Goal: Find specific page/section: Find specific page/section

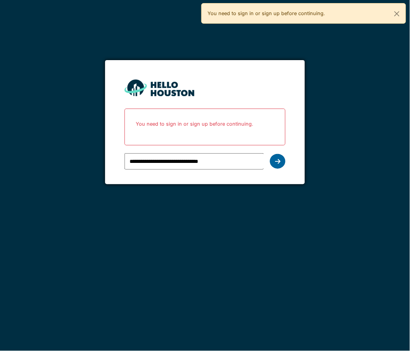
drag, startPoint x: 0, startPoint y: 0, endPoint x: 277, endPoint y: 161, distance: 320.3
click at [277, 161] on icon at bounding box center [277, 161] width 5 height 6
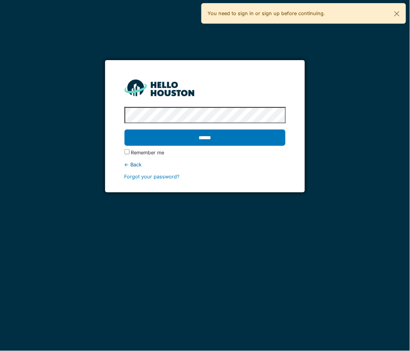
click at [239, 144] on input "******" at bounding box center [205, 138] width 161 height 16
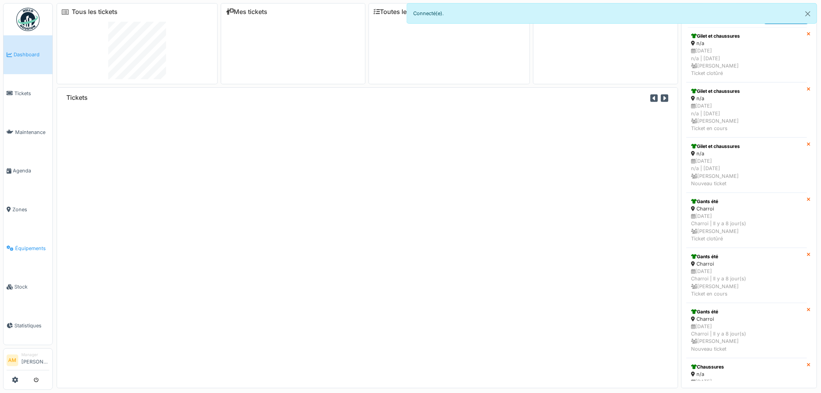
click at [25, 235] on link "Équipements" at bounding box center [27, 248] width 49 height 39
click at [25, 246] on span "Équipements" at bounding box center [32, 247] width 34 height 7
click at [17, 92] on span "Tickets" at bounding box center [31, 93] width 35 height 7
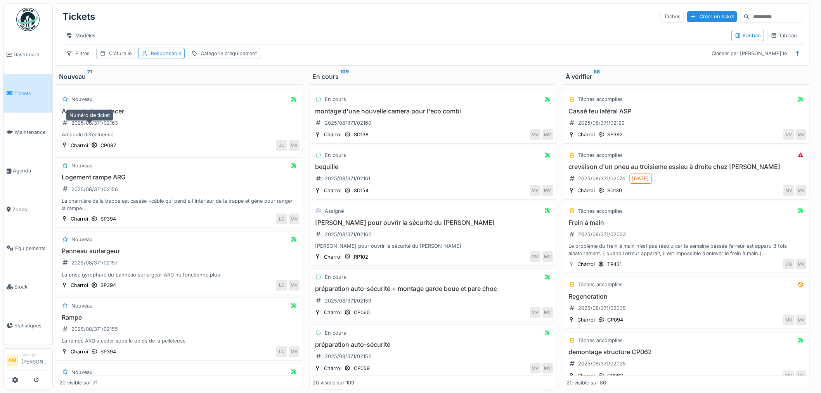
click at [65, 125] on icon at bounding box center [65, 122] width 6 height 5
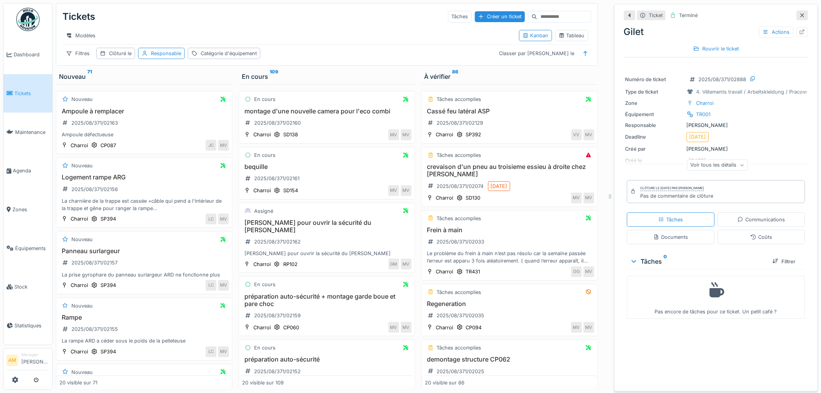
scroll to position [6, 0]
click at [740, 163] on icon at bounding box center [742, 165] width 5 height 4
click at [730, 163] on div "Voir tous les détails" at bounding box center [717, 164] width 61 height 11
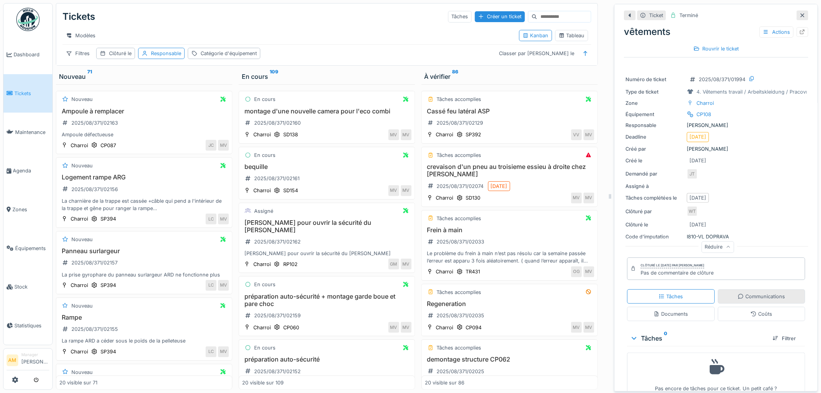
click at [739, 297] on div "Communications" at bounding box center [761, 296] width 47 height 7
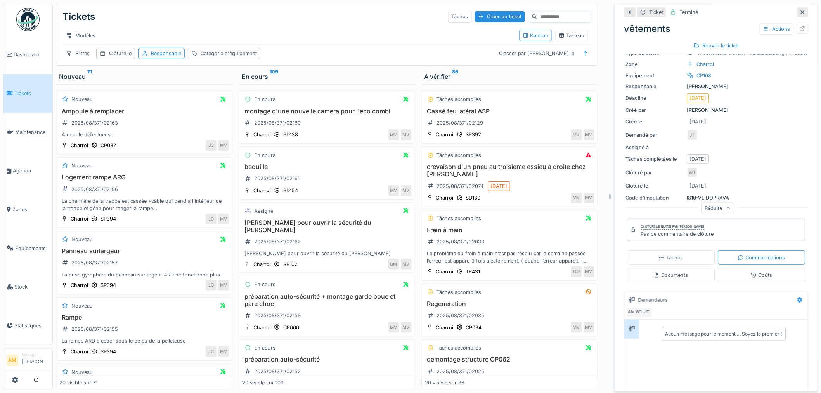
scroll to position [58, 0]
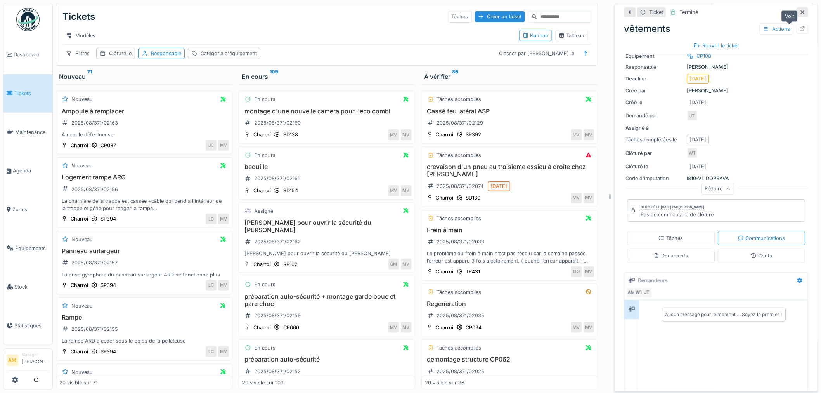
click at [799, 26] on icon at bounding box center [802, 28] width 6 height 5
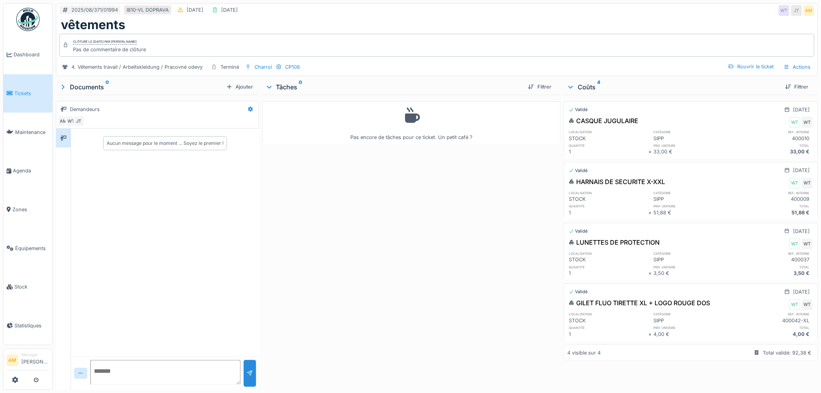
scroll to position [6, 0]
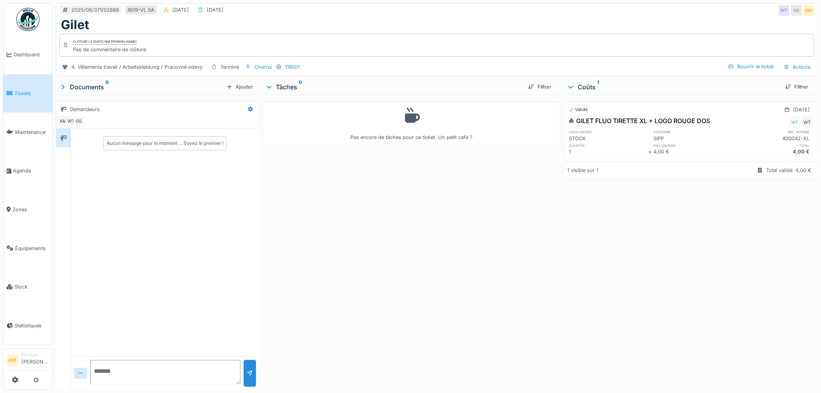
click at [290, 204] on div "Pas encore de tâches pour ce ticket. Un petit café ?" at bounding box center [411, 241] width 299 height 292
